Goal: Task Accomplishment & Management: Use online tool/utility

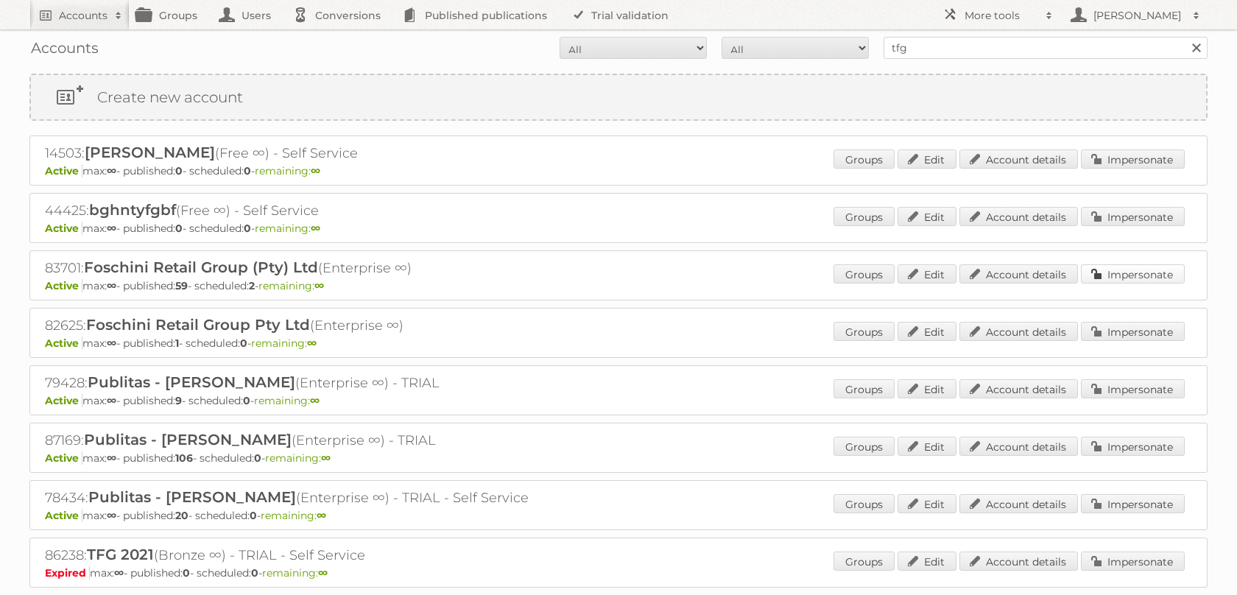
click at [1119, 280] on link "Impersonate" at bounding box center [1133, 273] width 104 height 19
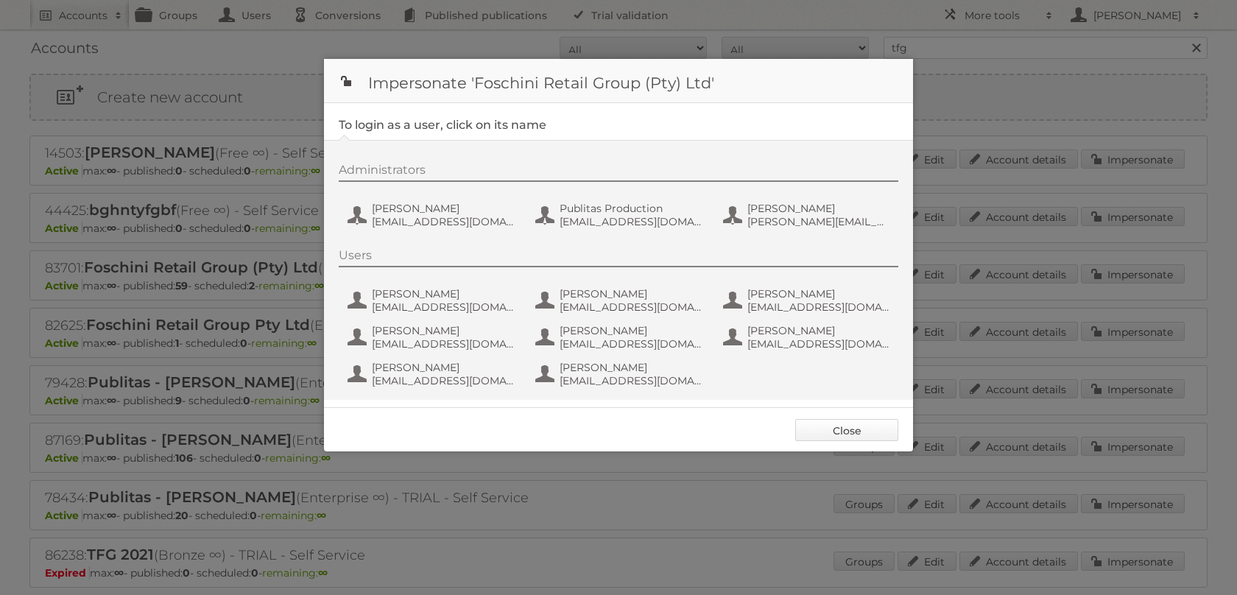
click at [817, 438] on link "Close" at bounding box center [846, 430] width 103 height 22
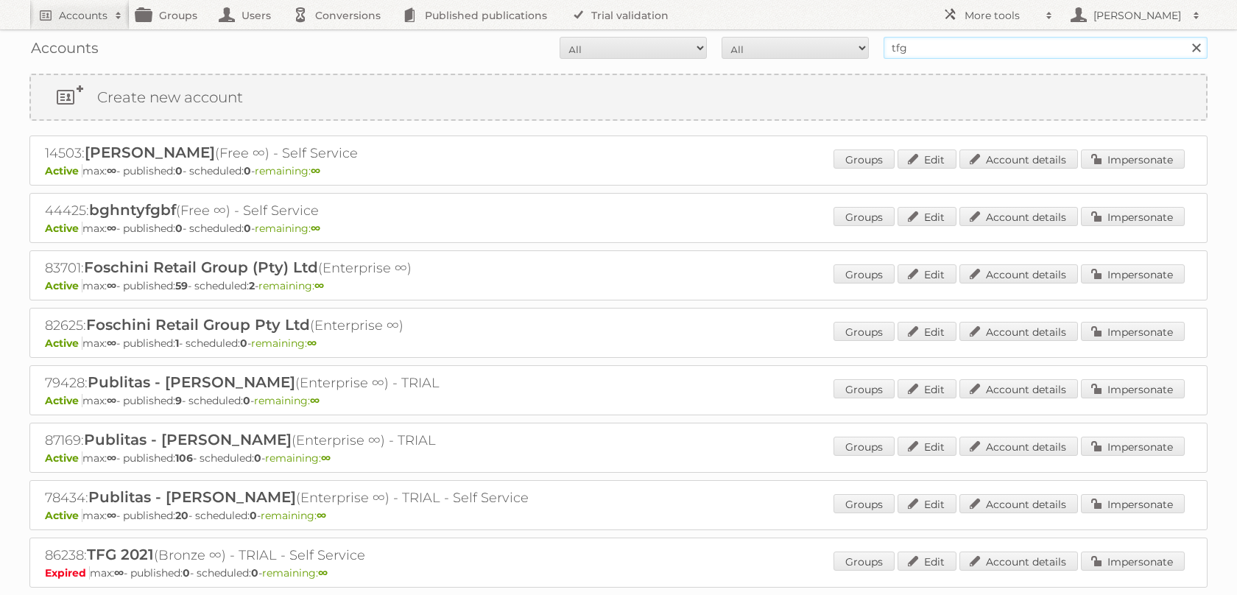
click at [952, 39] on input "tfg" at bounding box center [1045, 48] width 324 height 22
type input "ravensburger MX"
click at [1031, 60] on div "Accounts All Active Expired Pending All Paid Trials Self service ravensburger M…" at bounding box center [618, 47] width 1178 height 37
click at [1032, 15] on h2 "More tools" at bounding box center [1001, 15] width 74 height 15
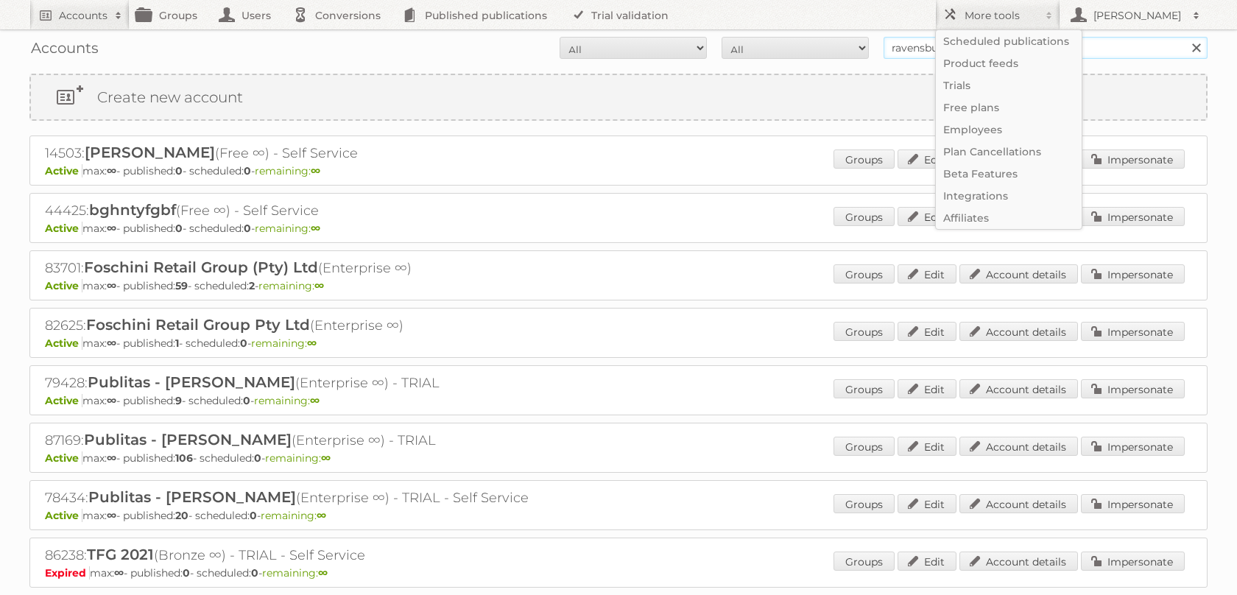
click at [1146, 52] on input "ravensburger MX" at bounding box center [1045, 48] width 324 height 22
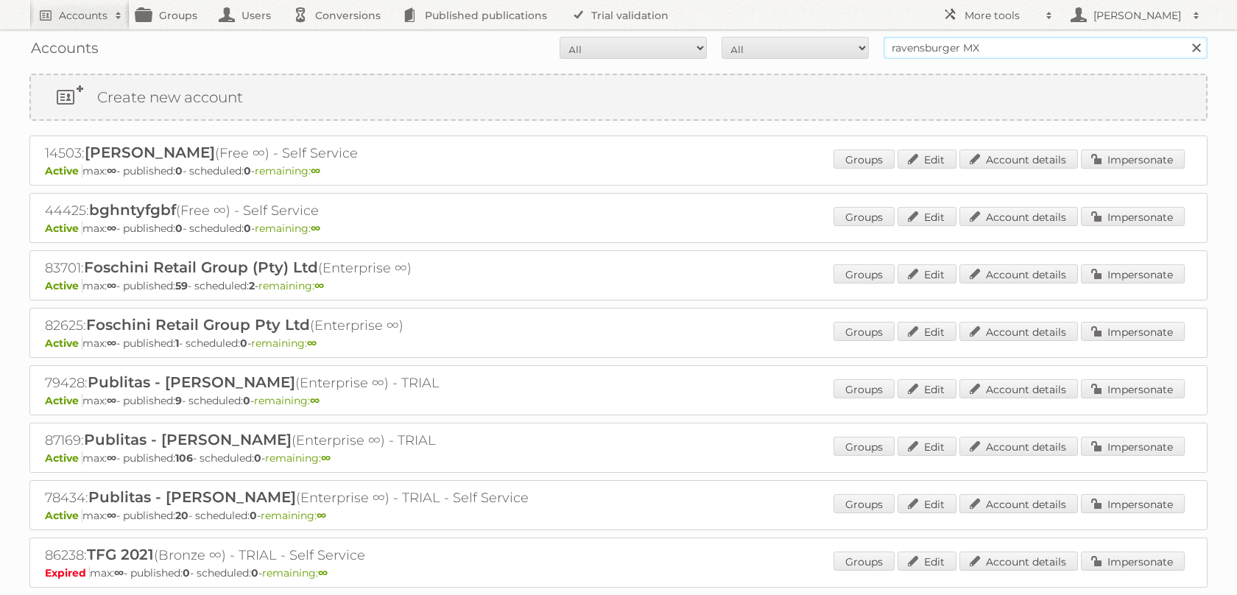
click at [1184, 37] on input "Search" at bounding box center [1195, 48] width 22 height 22
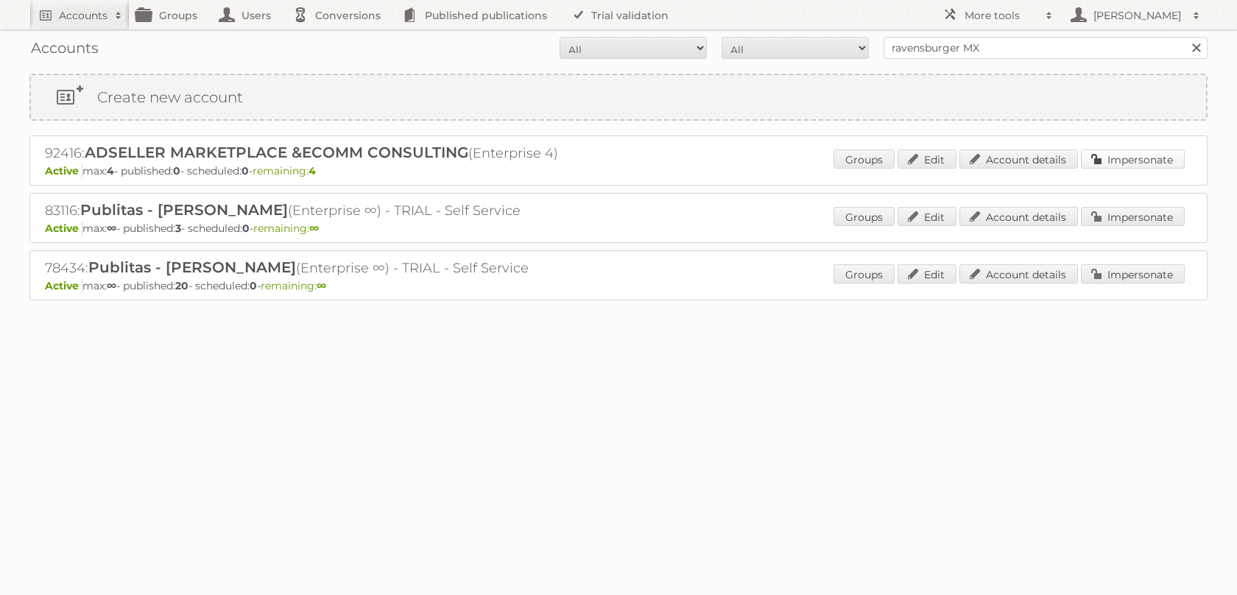
click at [1143, 164] on link "Impersonate" at bounding box center [1133, 158] width 104 height 19
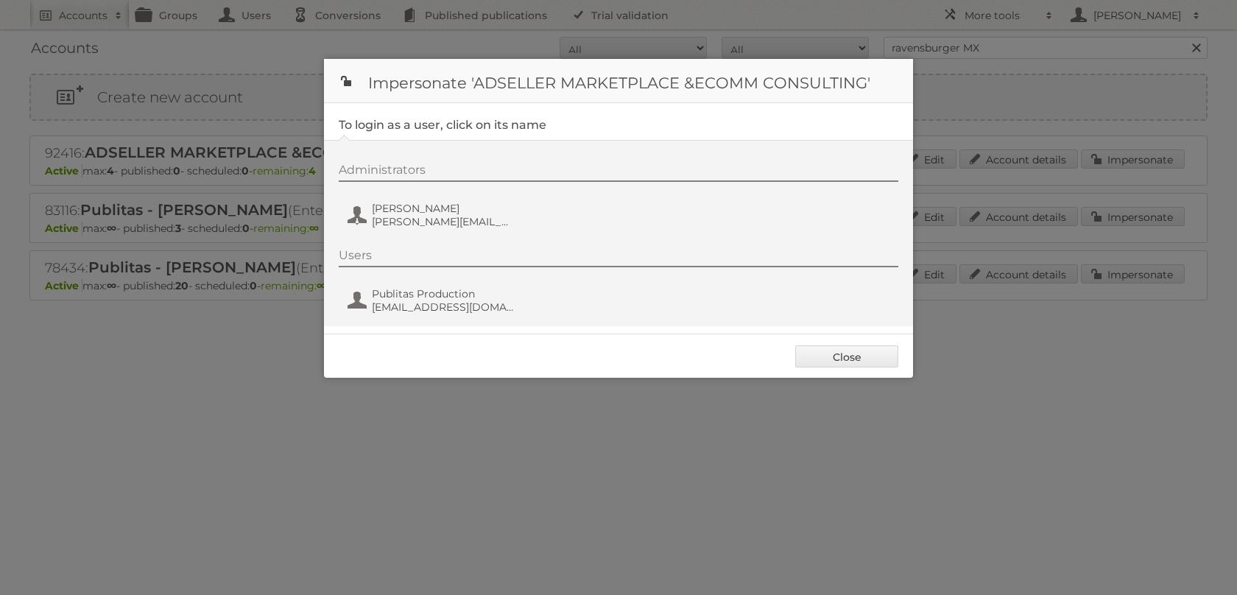
click at [593, 238] on div "Administrators [PERSON_NAME] [PERSON_NAME][EMAIL_ADDRESS][PERSON_NAME][DOMAIN_N…" at bounding box center [618, 233] width 589 height 186
click at [487, 205] on span "[PERSON_NAME]" at bounding box center [443, 208] width 143 height 13
